Goal: Find specific page/section

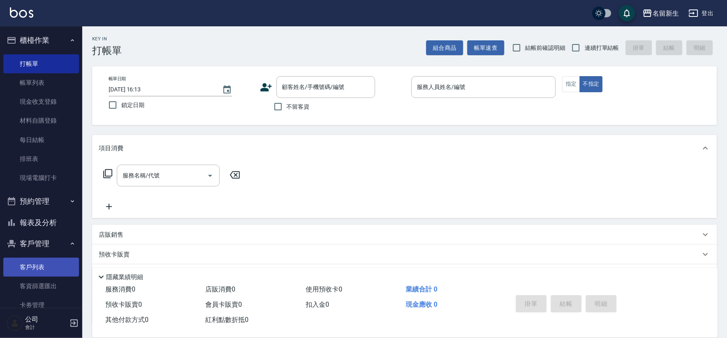
click at [27, 270] on link "客戶列表" at bounding box center [41, 267] width 76 height 19
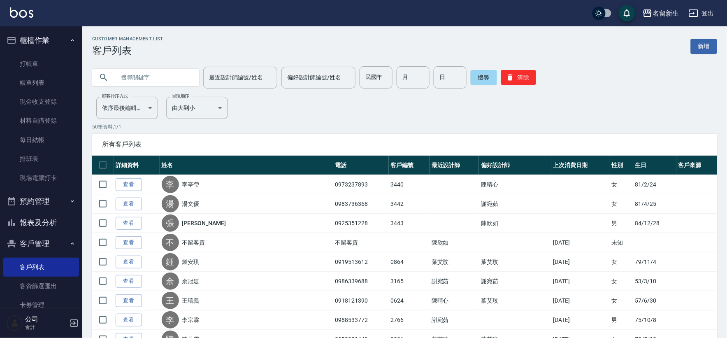
click at [163, 83] on input "text" at bounding box center [153, 77] width 77 height 22
type input "'"
type input "[PERSON_NAME]"
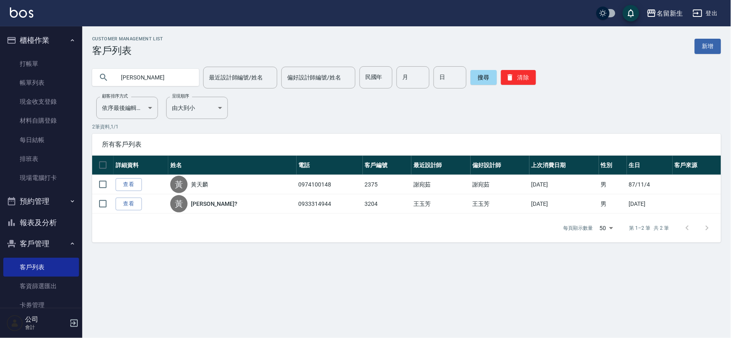
drag, startPoint x: 176, startPoint y: 80, endPoint x: 104, endPoint y: 84, distance: 72.1
click at [104, 84] on div "[PERSON_NAME]" at bounding box center [145, 77] width 107 height 17
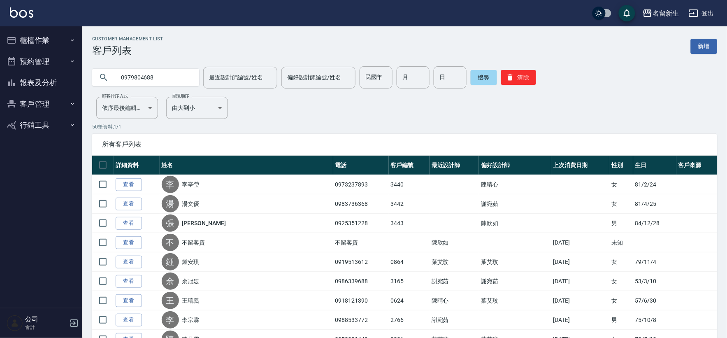
type input "0979804688"
